Goal: Task Accomplishment & Management: Use online tool/utility

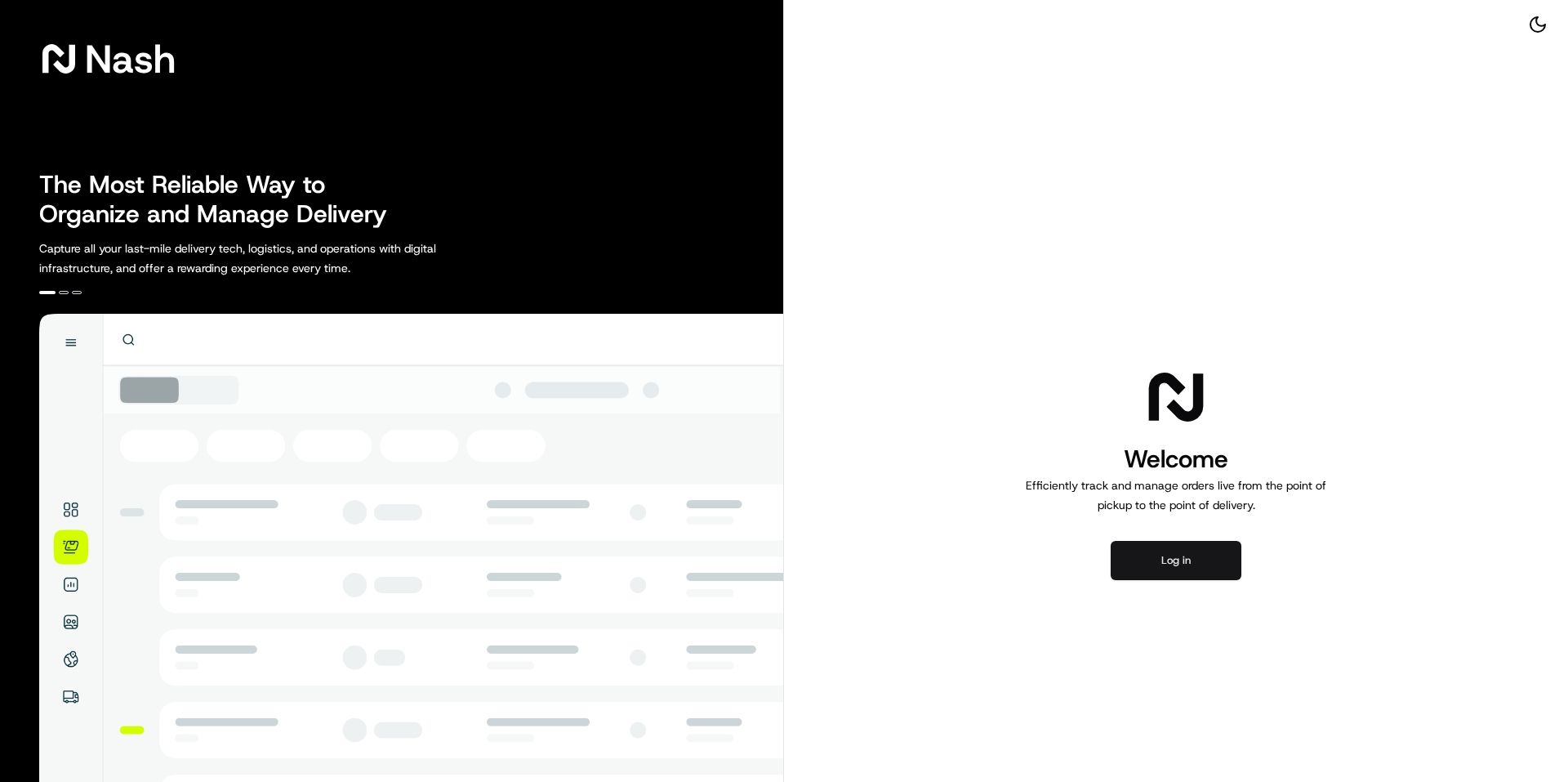
click at [1187, 553] on button "Log in" at bounding box center [1177, 560] width 131 height 40
